Goal: Transaction & Acquisition: Obtain resource

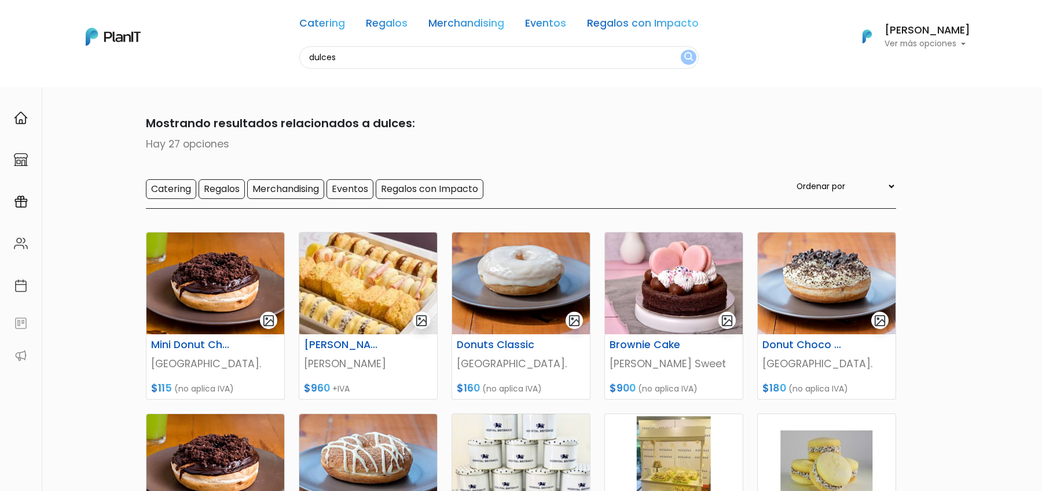
click at [429, 62] on input "dulces" at bounding box center [498, 57] width 399 height 23
type input "caramelo"
click at [681, 50] on button "submit" at bounding box center [689, 57] width 16 height 15
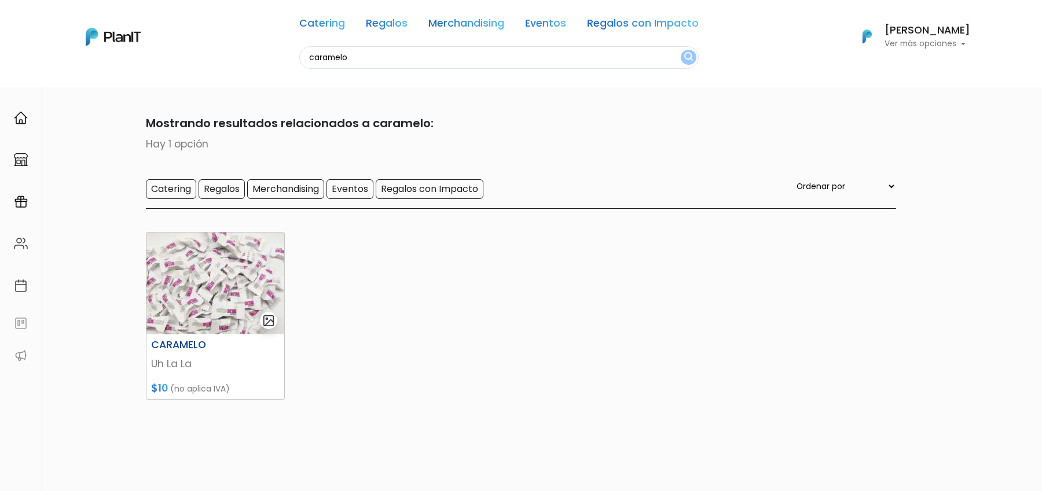
click at [195, 310] on img at bounding box center [215, 284] width 138 height 102
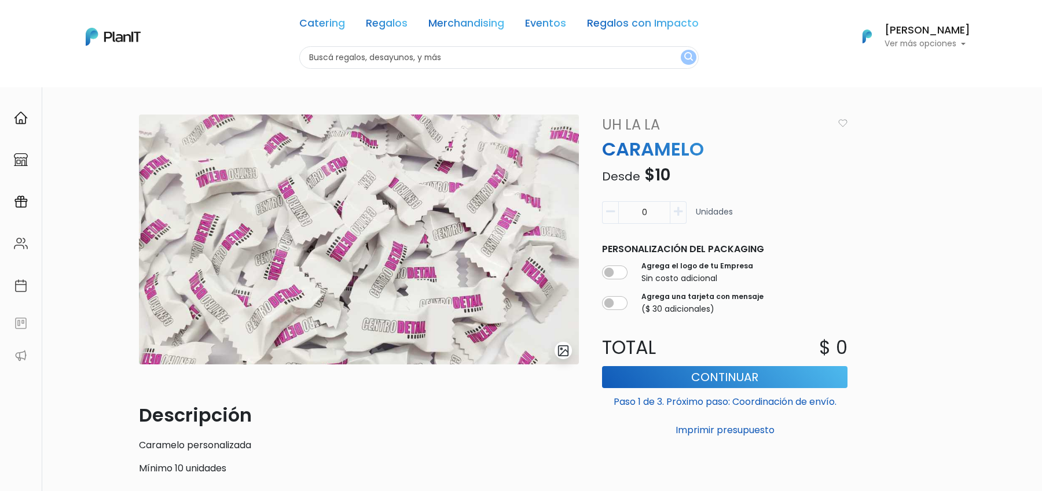
drag, startPoint x: 645, startPoint y: 208, endPoint x: 637, endPoint y: 208, distance: 8.7
click at [637, 208] on input "0" at bounding box center [644, 212] width 52 height 23
type input "100"
click at [602, 421] on button "Imprimir presupuesto" at bounding box center [724, 431] width 245 height 20
click at [564, 351] on img "submit" at bounding box center [563, 350] width 13 height 13
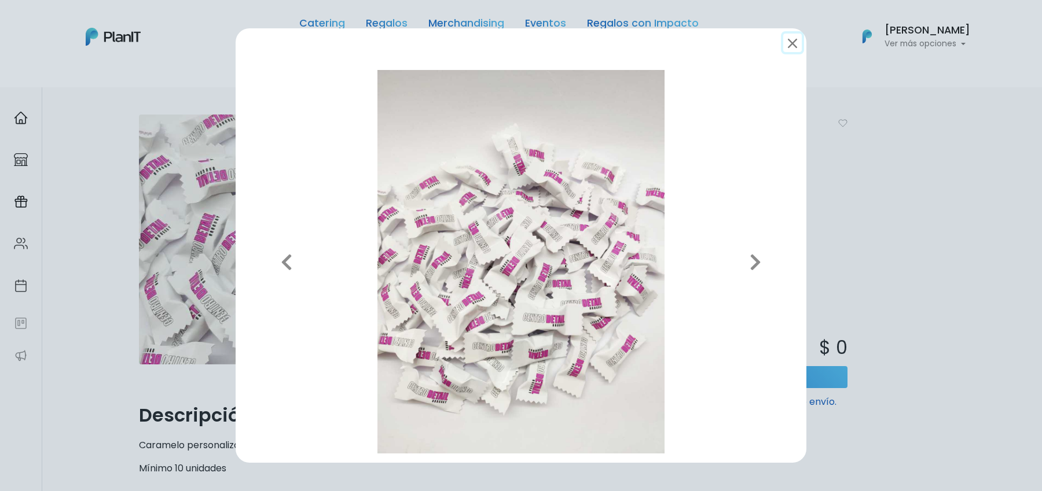
click at [786, 48] on button "submit" at bounding box center [792, 43] width 19 height 19
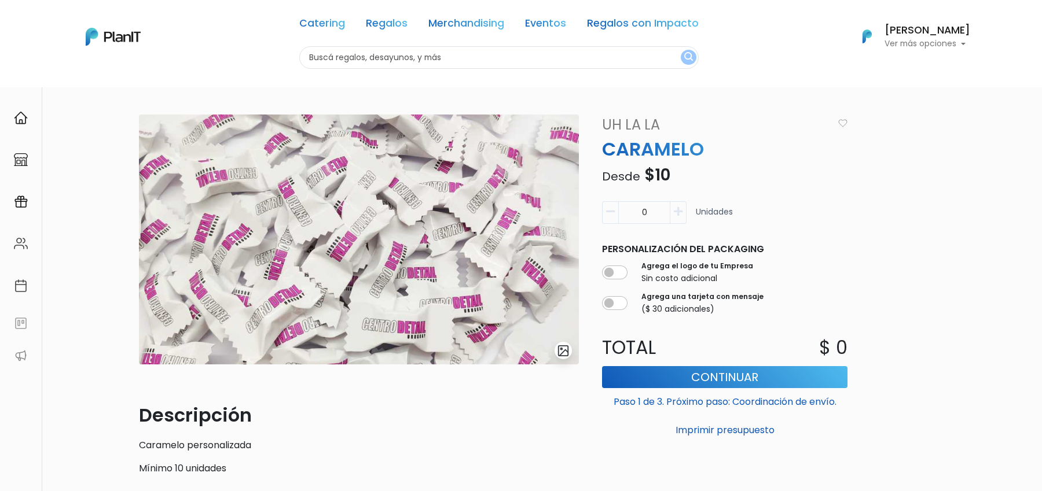
drag, startPoint x: 640, startPoint y: 214, endPoint x: 673, endPoint y: 216, distance: 33.1
click at [673, 216] on div "0" at bounding box center [644, 212] width 84 height 23
type input "1"
click at [632, 122] on link "Uh La La" at bounding box center [714, 125] width 238 height 21
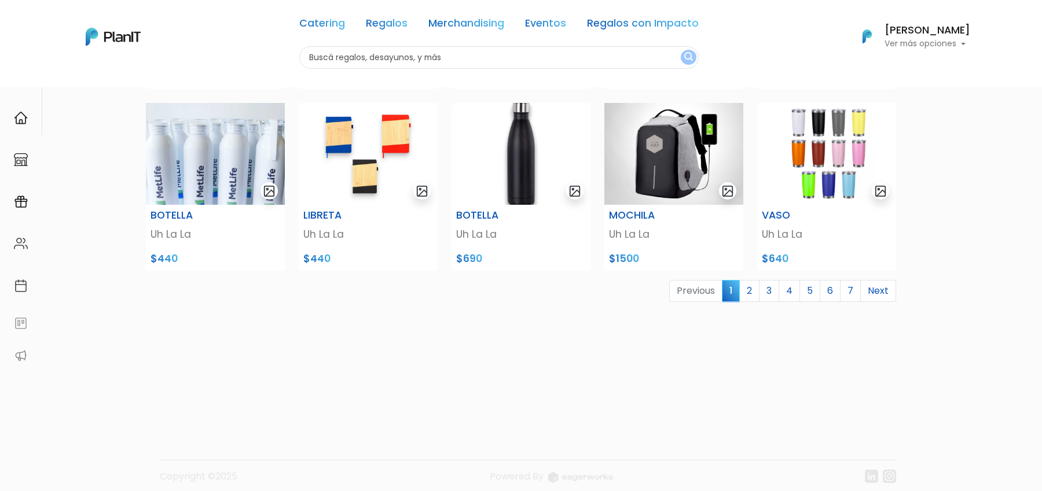
scroll to position [453, 0]
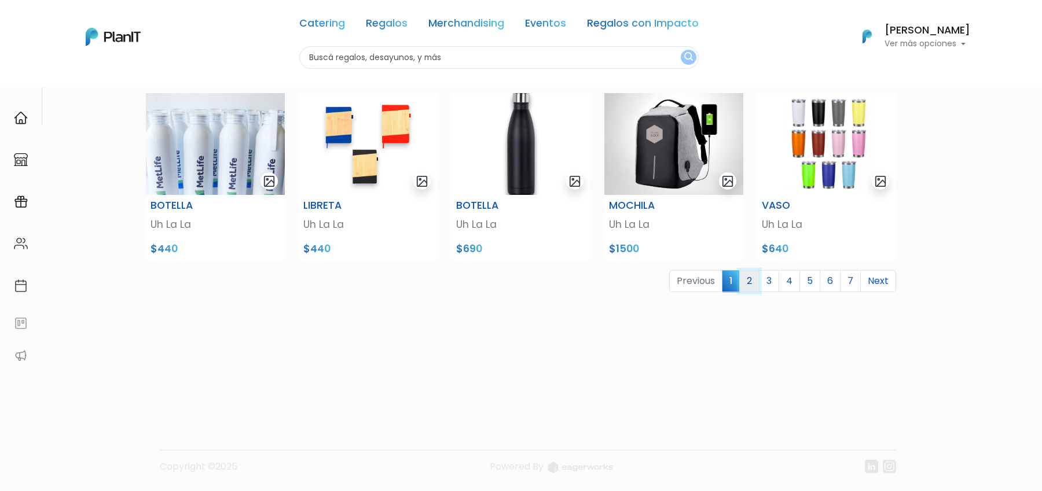
click at [752, 279] on link "2" at bounding box center [749, 281] width 20 height 22
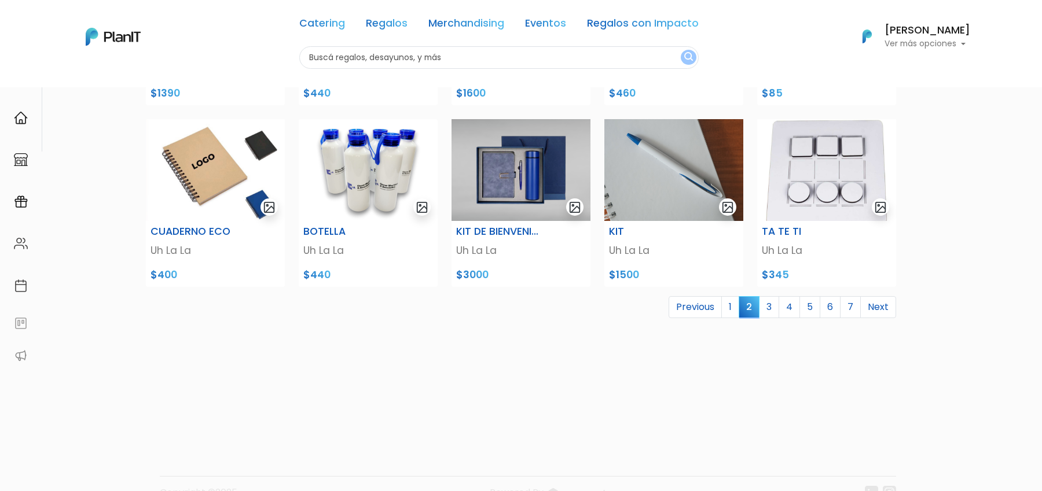
scroll to position [453, 0]
